Goal: Information Seeking & Learning: Learn about a topic

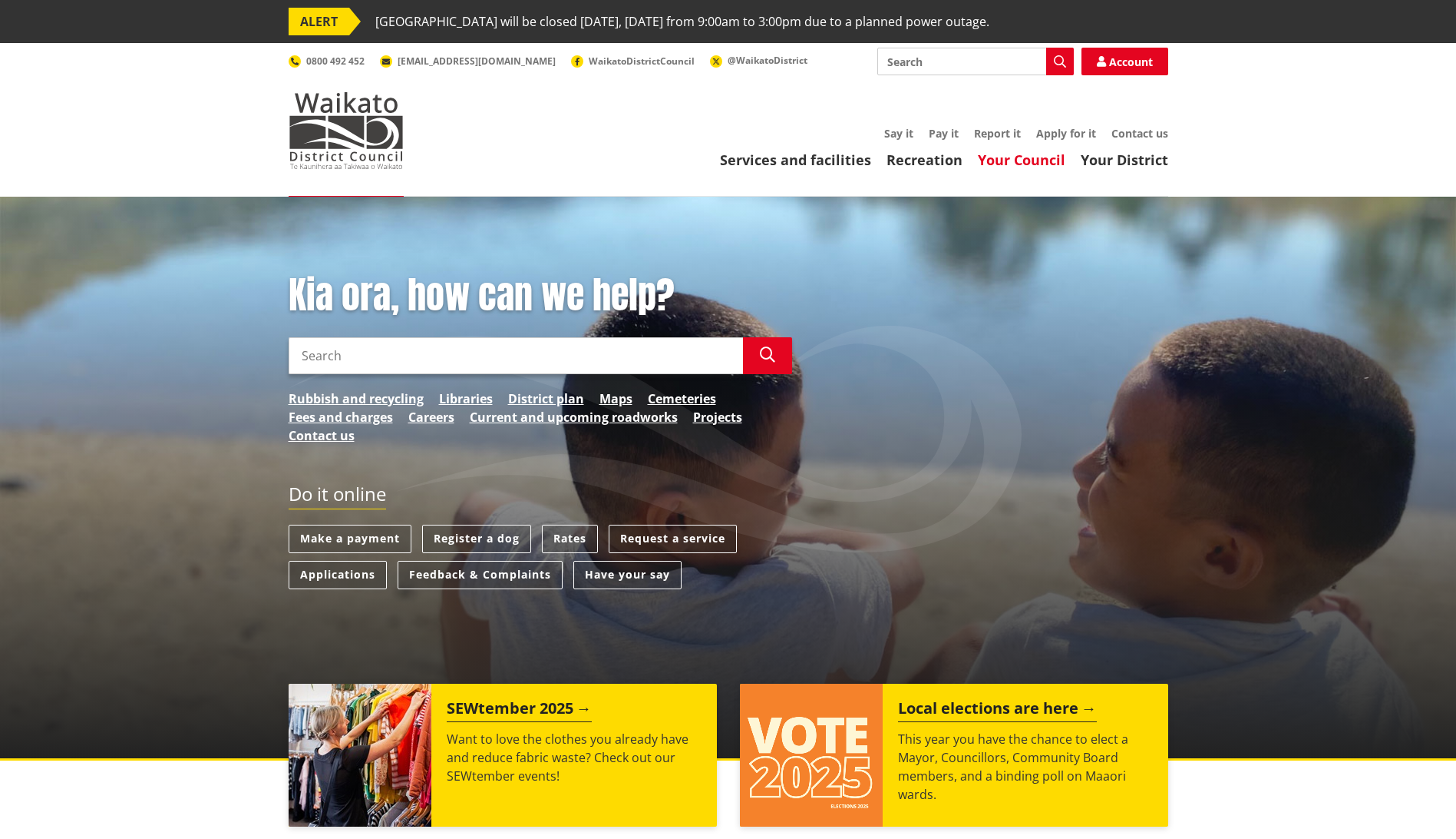
click at [1024, 161] on link "Your Council" at bounding box center [1021, 160] width 87 height 18
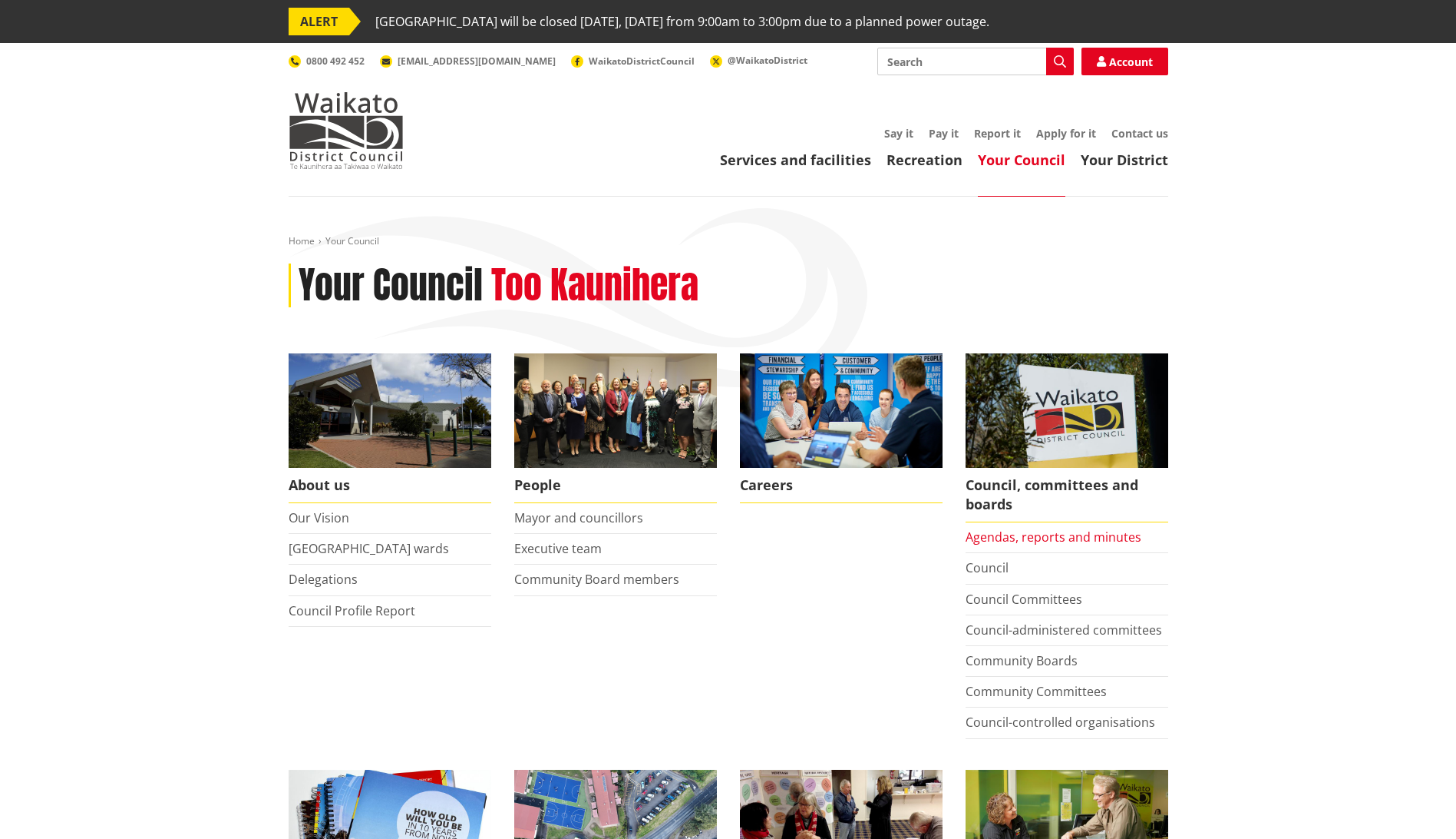
click at [1032, 536] on link "Agendas, reports and minutes" at bounding box center [1054, 537] width 176 height 17
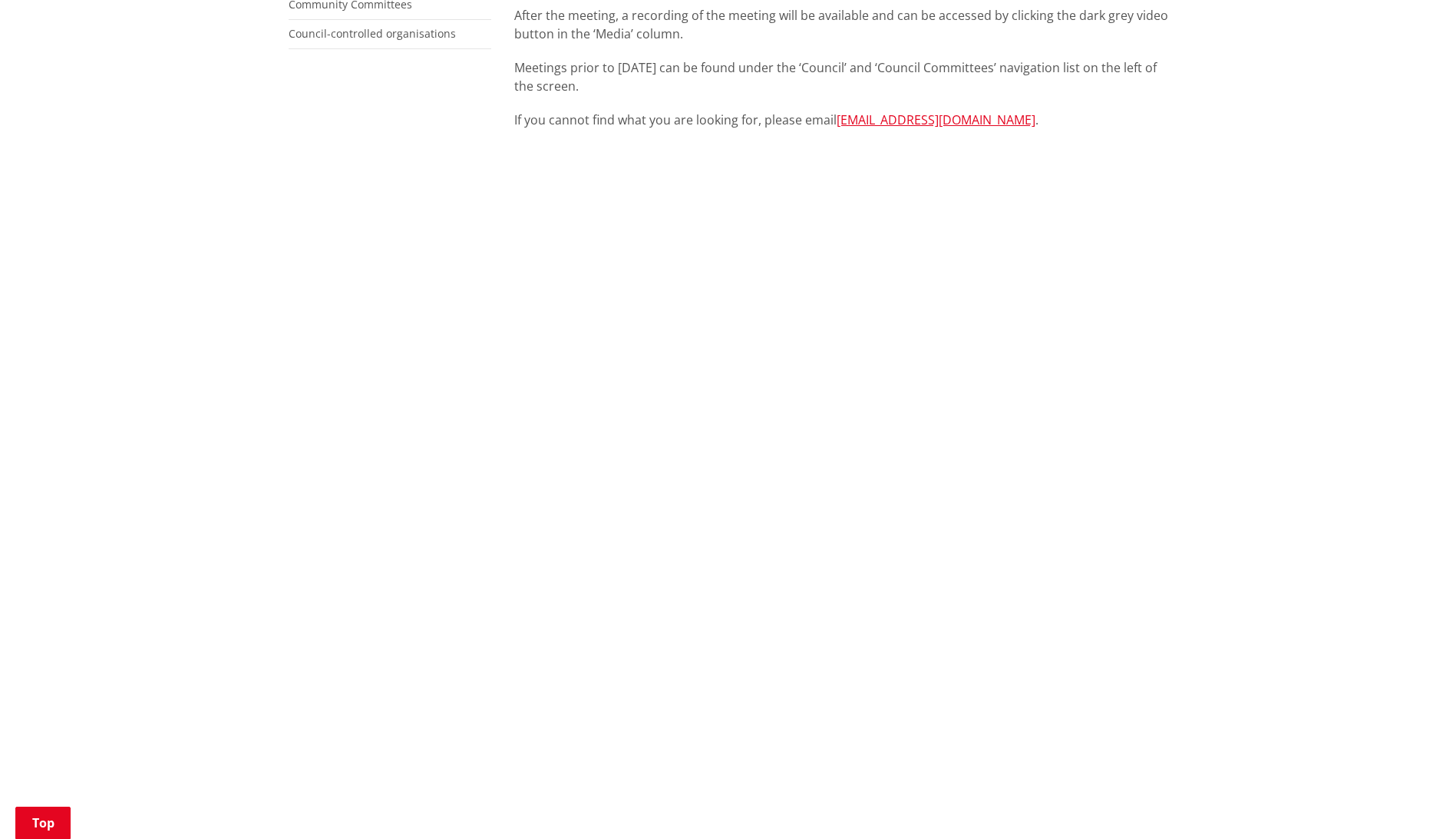
scroll to position [308, 0]
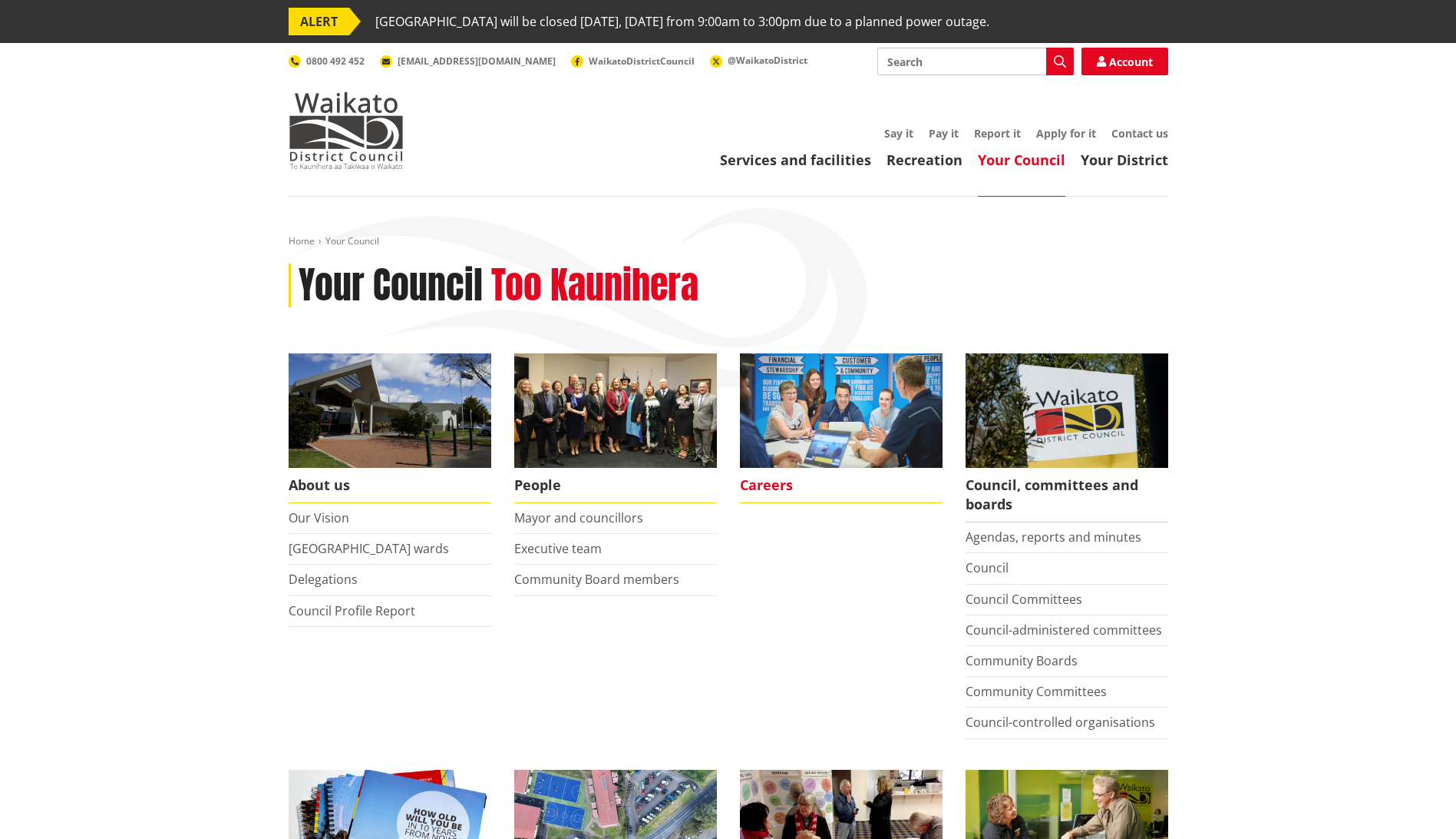
click at [767, 485] on span "Careers" at bounding box center [841, 486] width 203 height 35
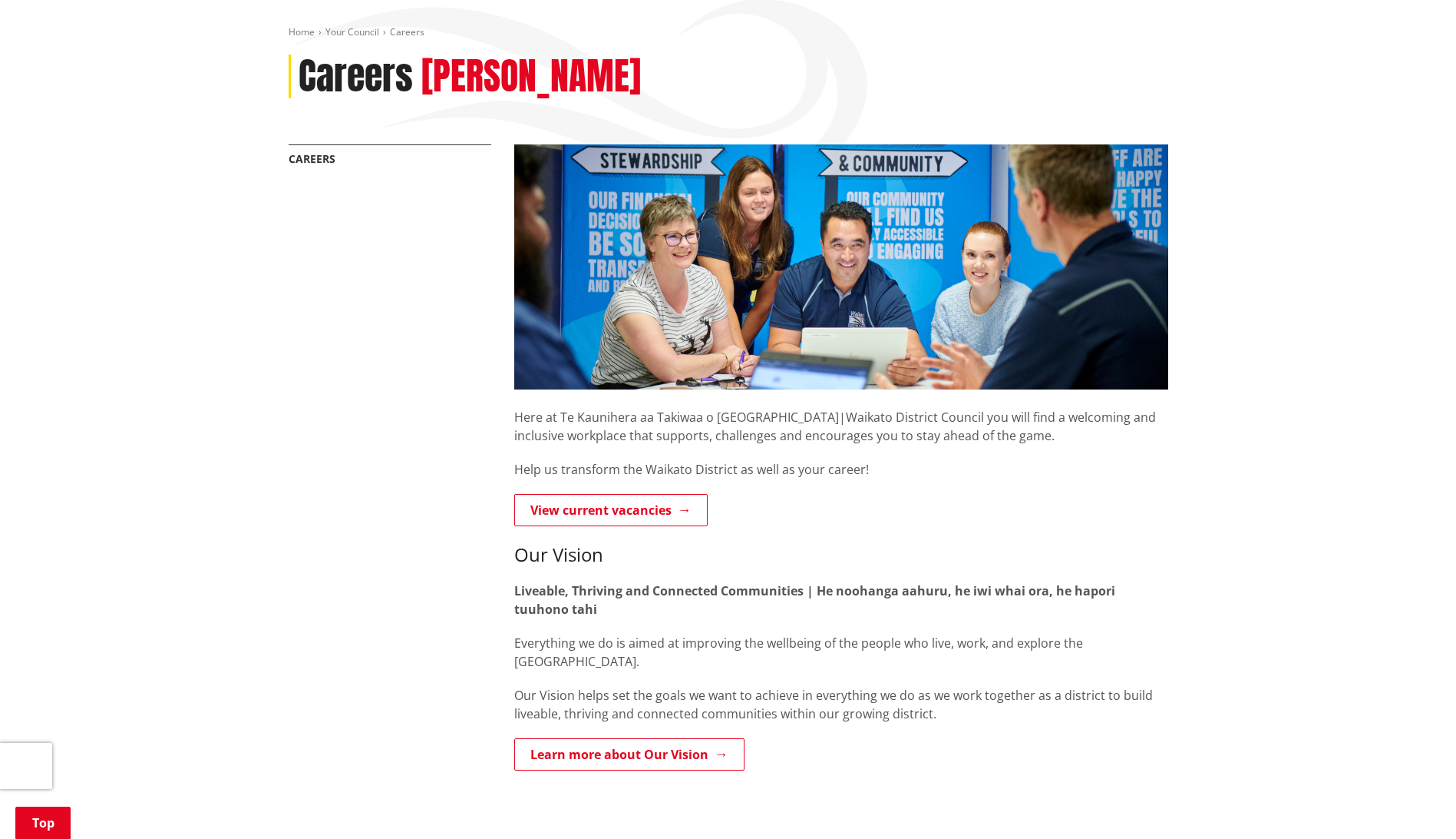
scroll to position [230, 0]
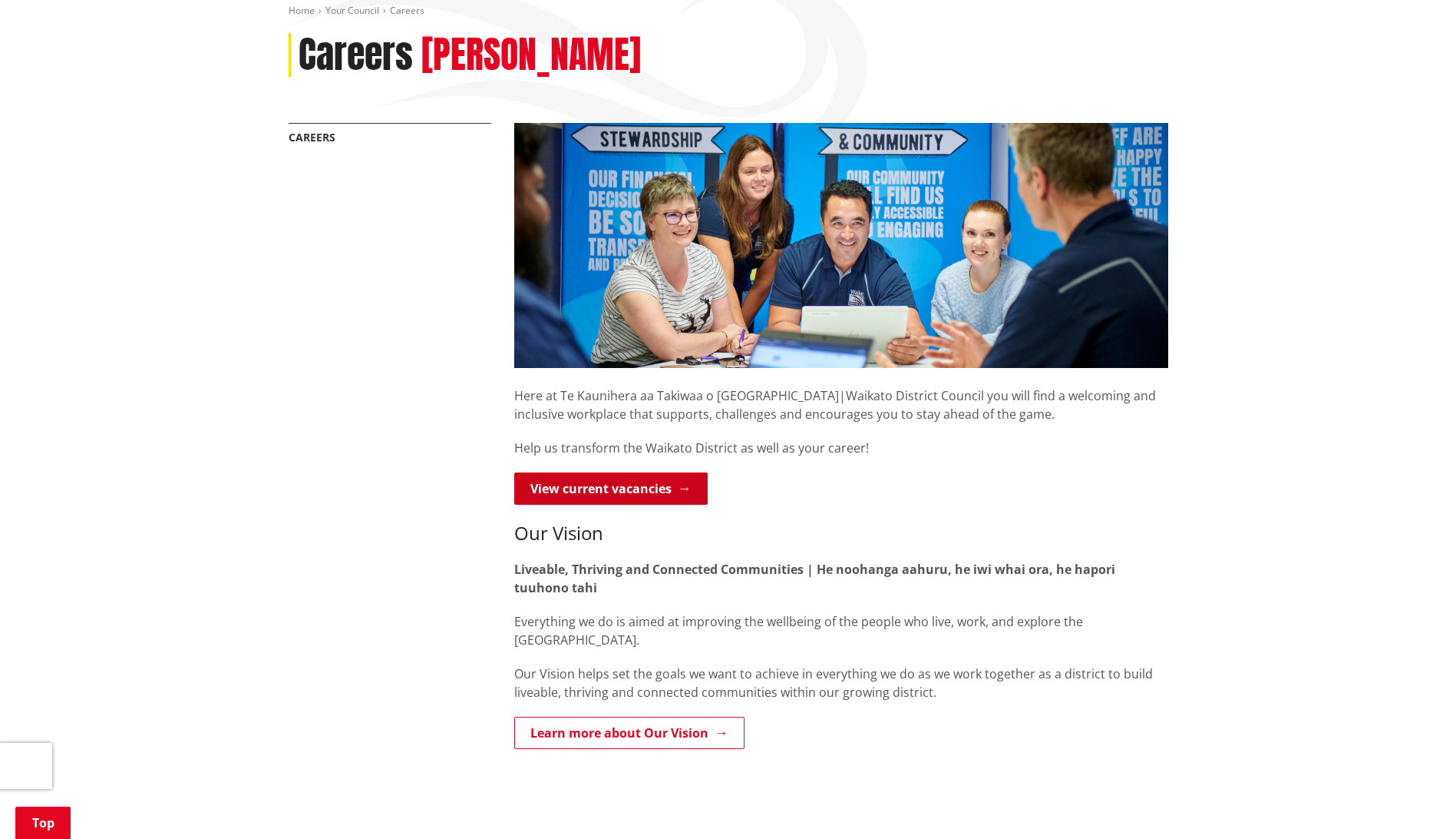
click at [639, 484] on link "View current vacancies" at bounding box center [611, 488] width 194 height 32
